Goal: Information Seeking & Learning: Learn about a topic

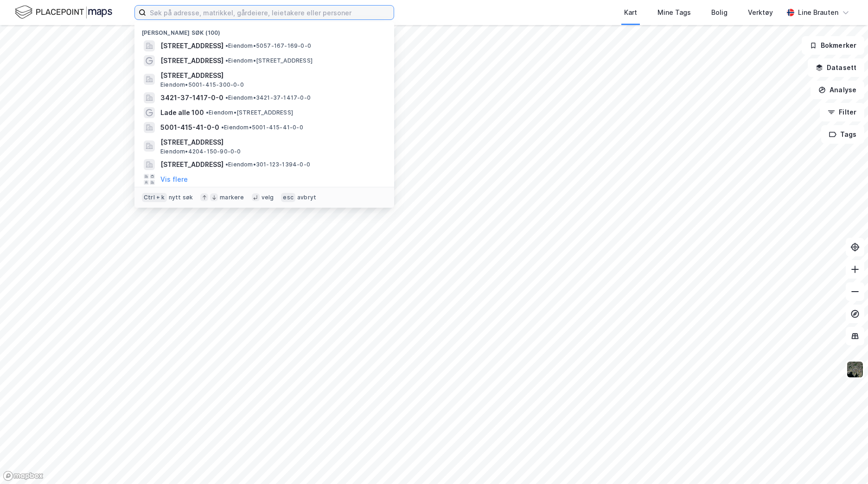
click at [299, 14] on input at bounding box center [270, 13] width 248 height 14
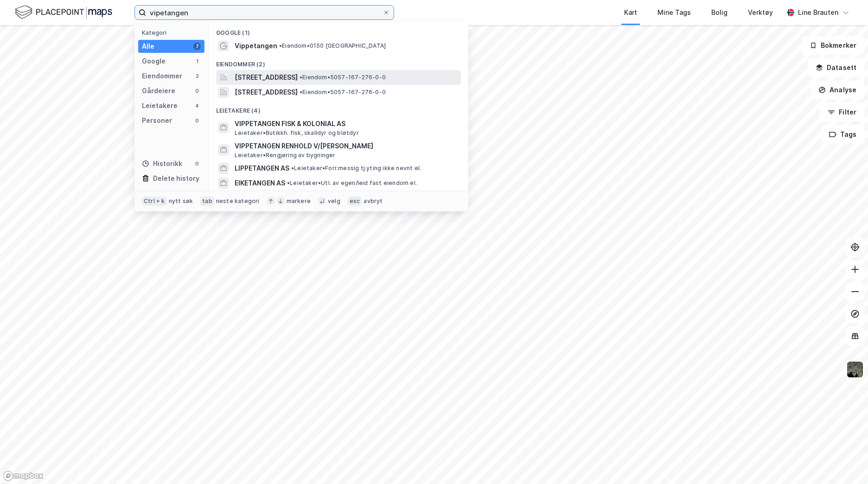
type input "vipetangen"
click at [293, 81] on span "[STREET_ADDRESS]" at bounding box center [266, 77] width 63 height 11
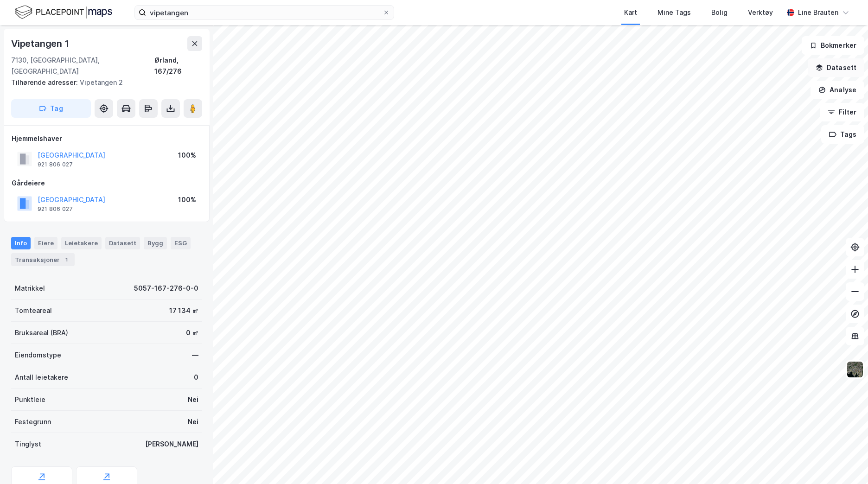
click at [823, 64] on icon "button" at bounding box center [819, 67] width 7 height 7
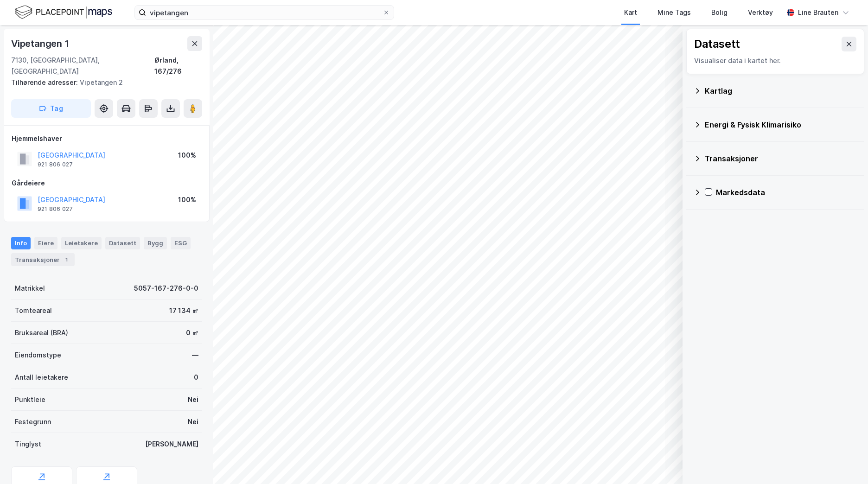
click at [699, 92] on icon at bounding box center [697, 90] width 7 height 7
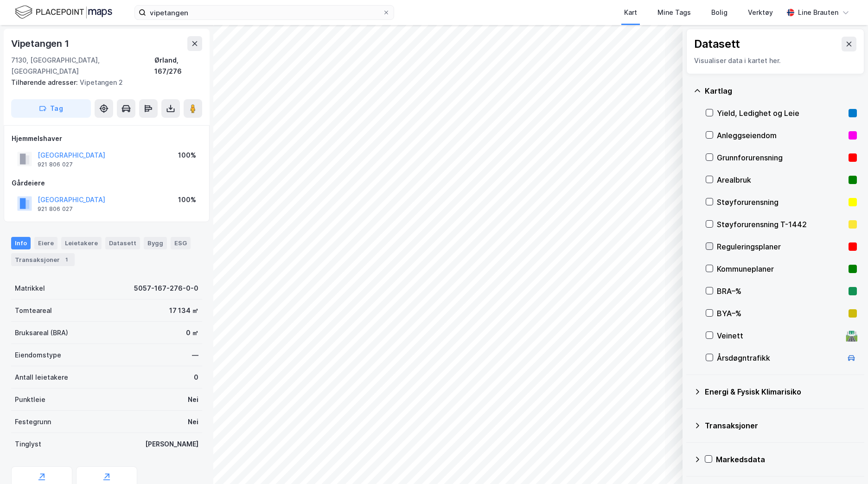
click at [708, 247] on icon at bounding box center [709, 246] width 5 height 3
click at [46, 468] on div "Geoinnsyn" at bounding box center [41, 482] width 61 height 30
click at [37, 483] on div "Geoinnsyn" at bounding box center [42, 486] width 30 height 7
